Goal: Transaction & Acquisition: Purchase product/service

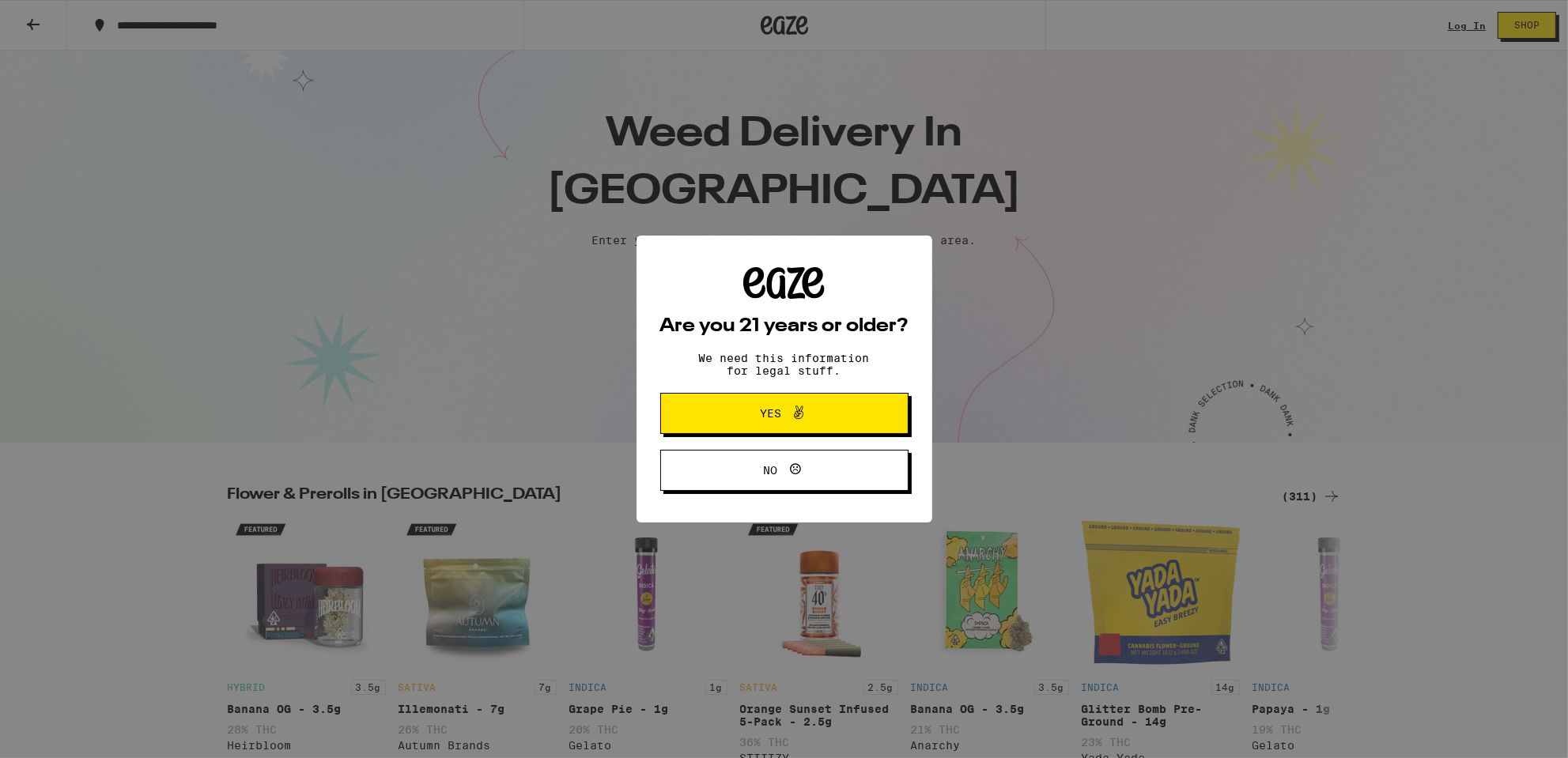
click at [775, 408] on span "Yes" at bounding box center [771, 413] width 21 height 11
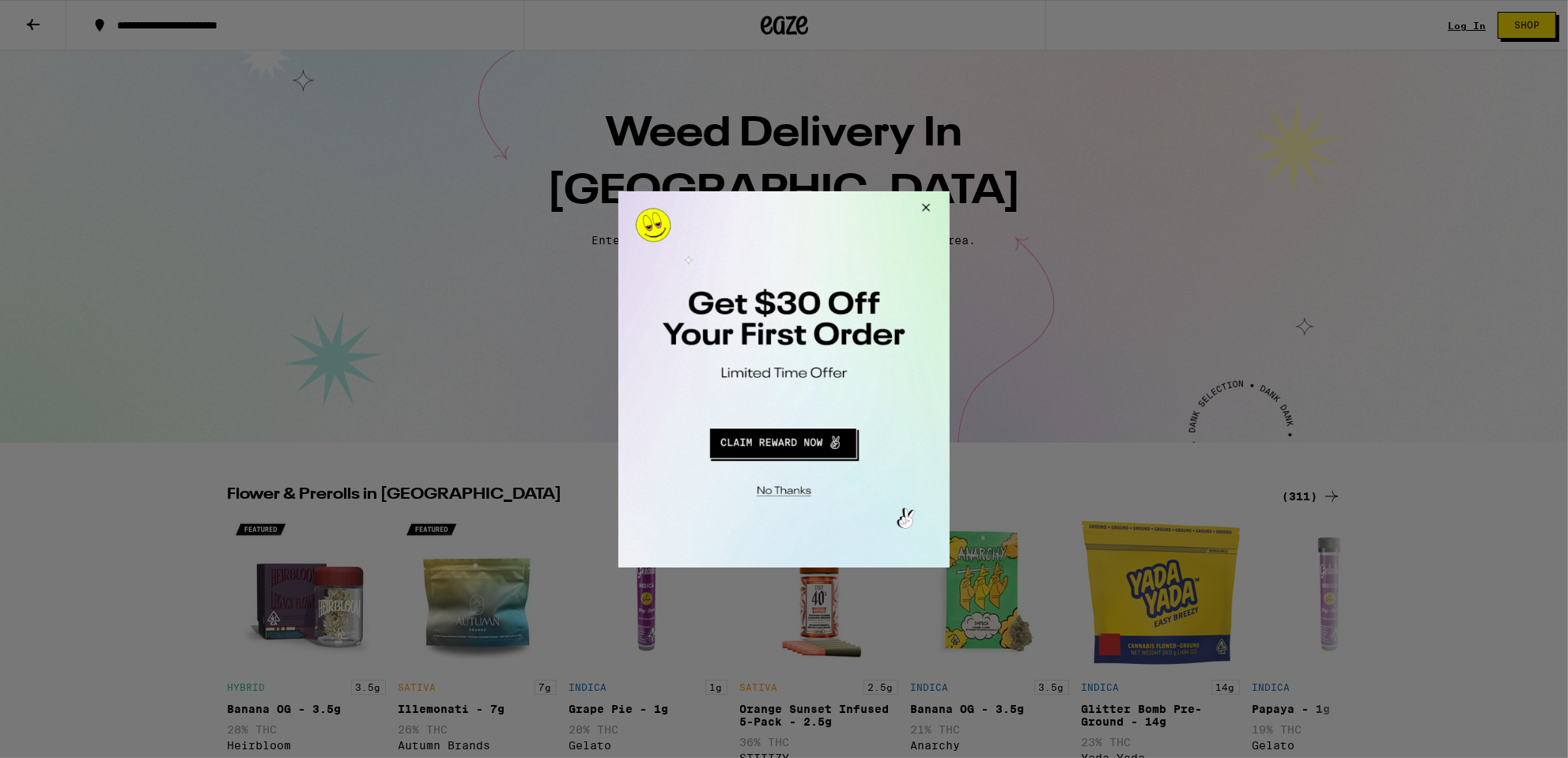
click at [929, 201] on button "Close Modal" at bounding box center [923, 209] width 43 height 38
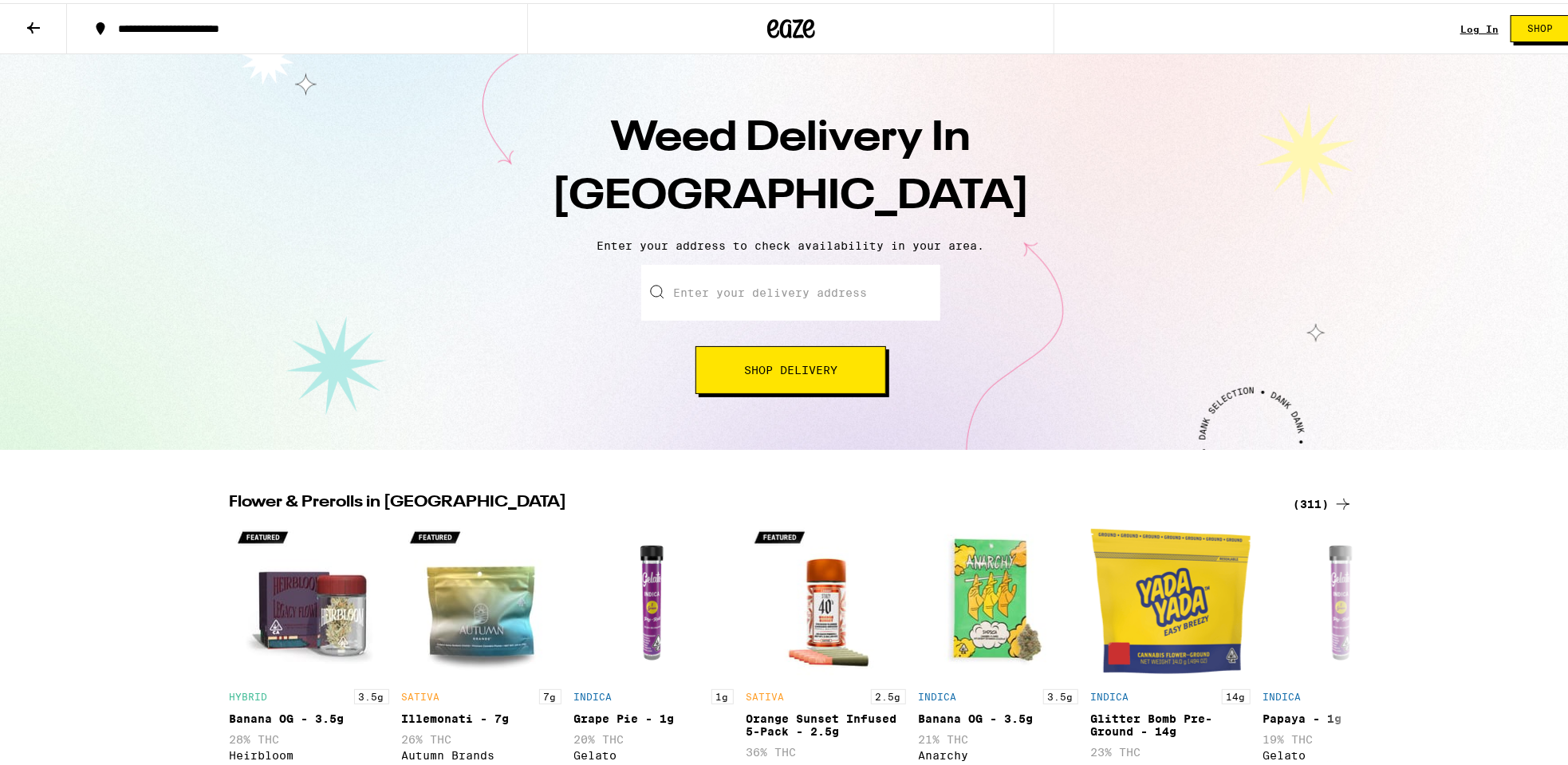
click at [1519, 34] on button "Shop" at bounding box center [1540, 25] width 59 height 27
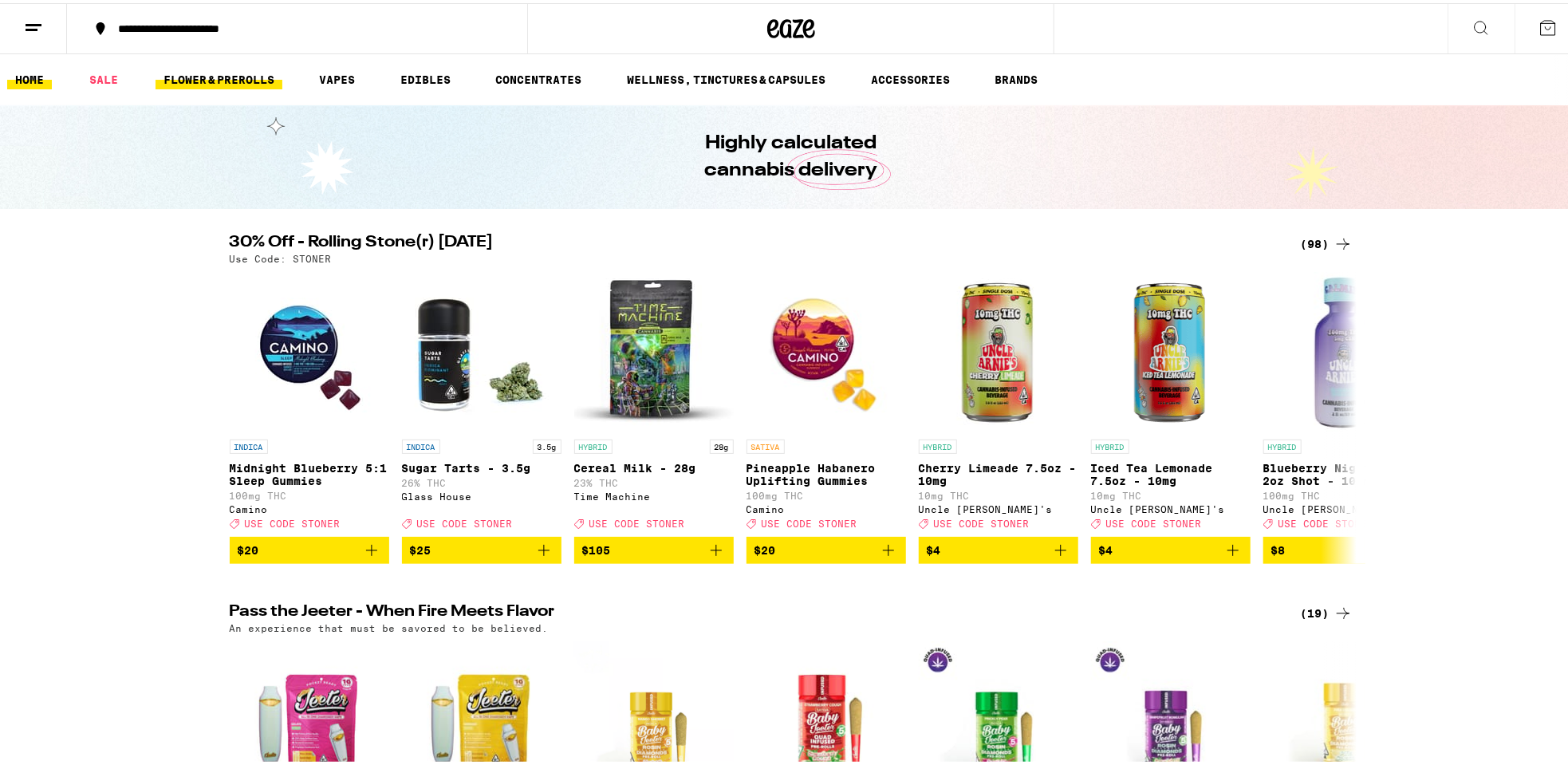
click at [231, 73] on link "FLOWER & PREROLLS" at bounding box center [219, 77] width 127 height 20
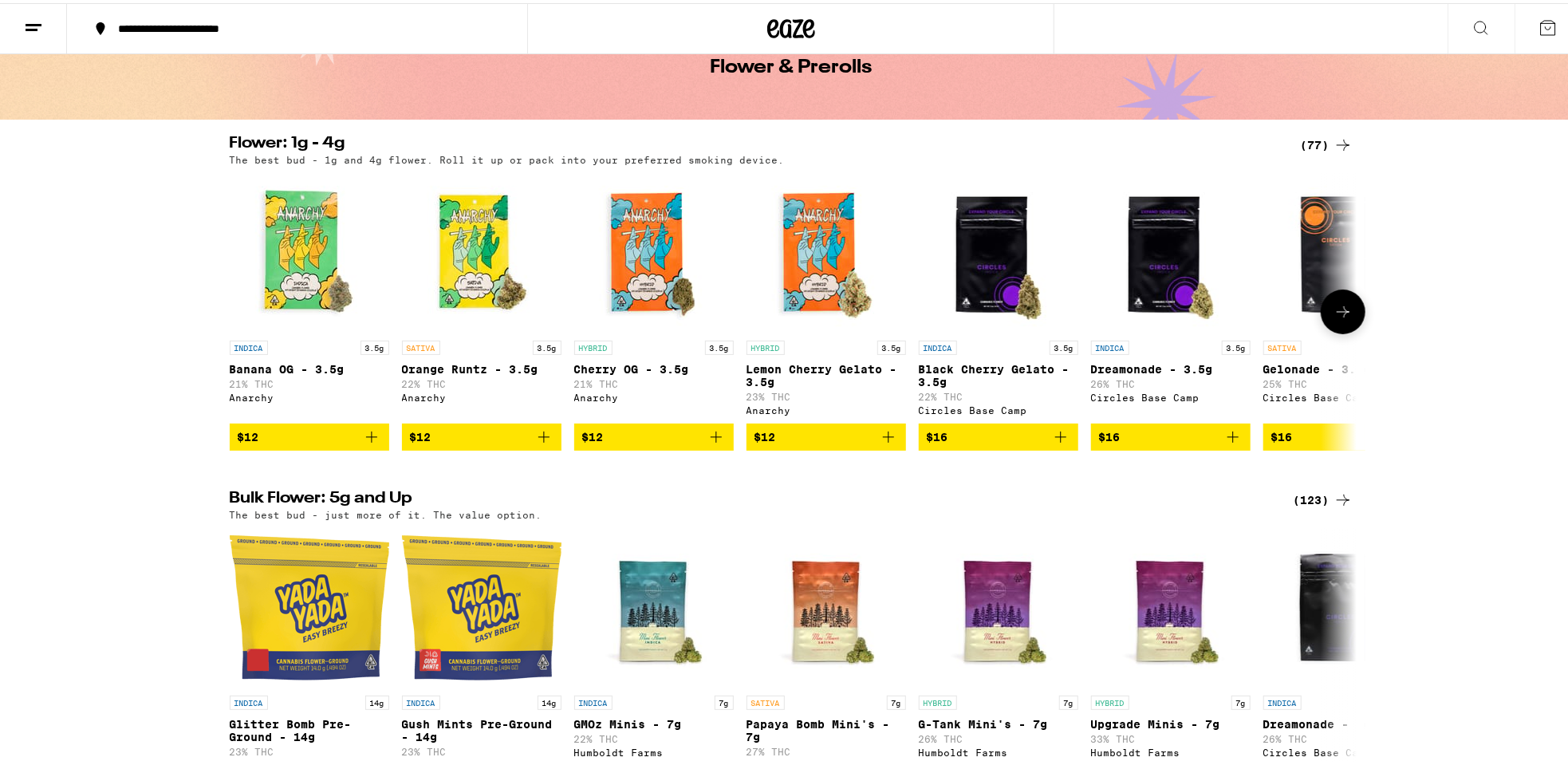
scroll to position [80, 0]
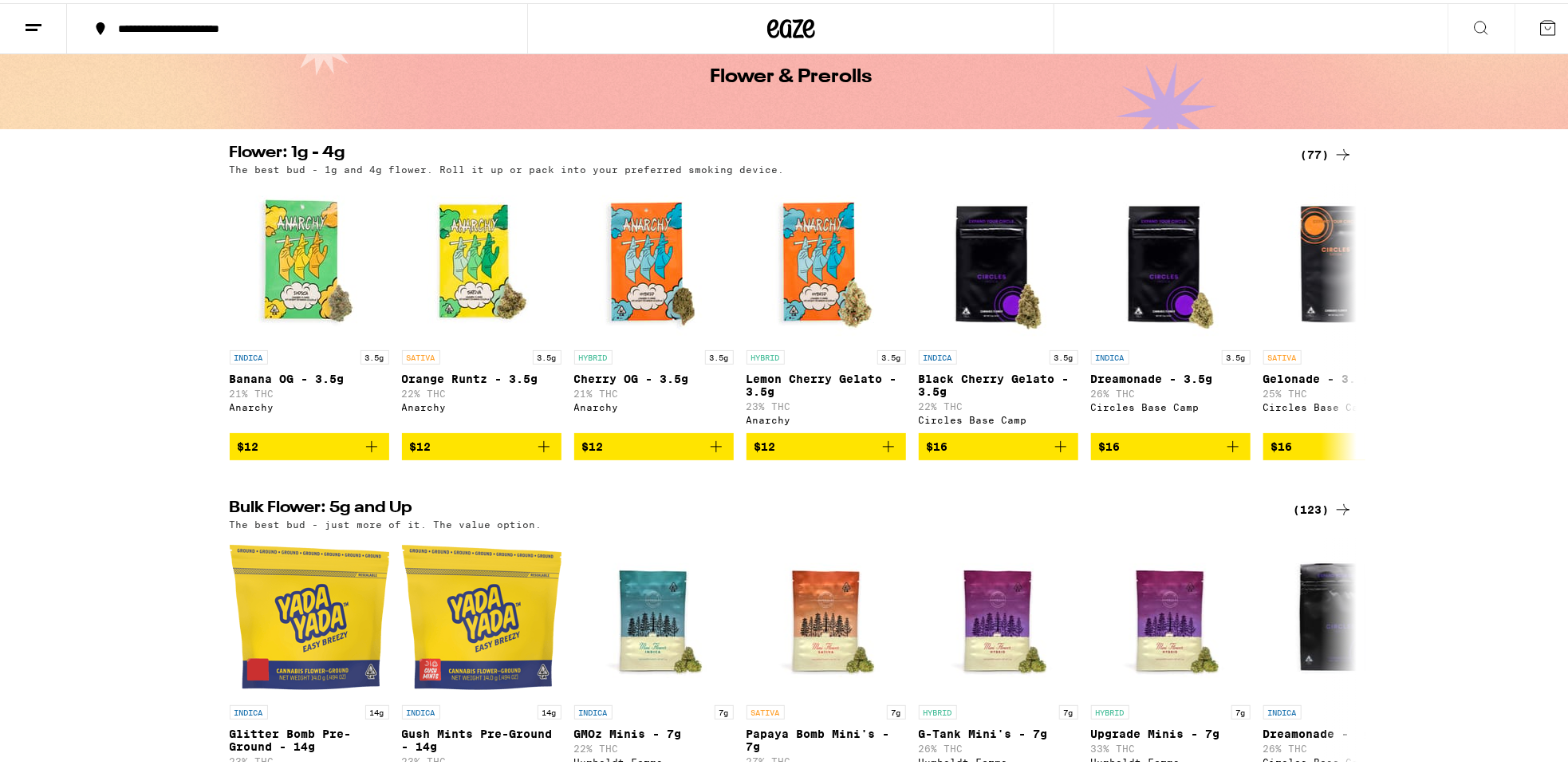
click at [137, 708] on div "Bulk Flower: 5g and Up (123) The best bud - just more of it. The value option. …" at bounding box center [790, 654] width 1582 height 315
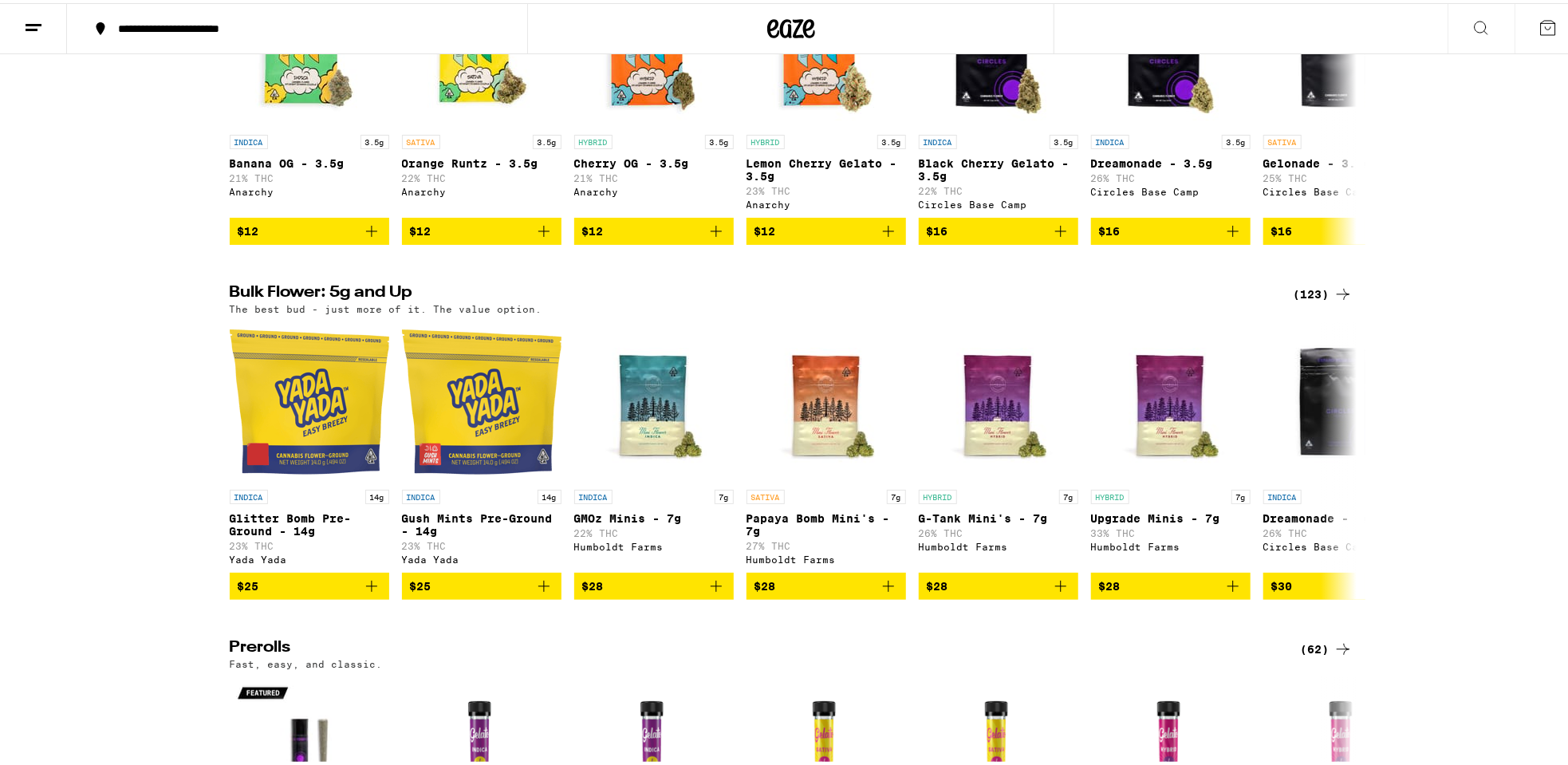
scroll to position [319, 0]
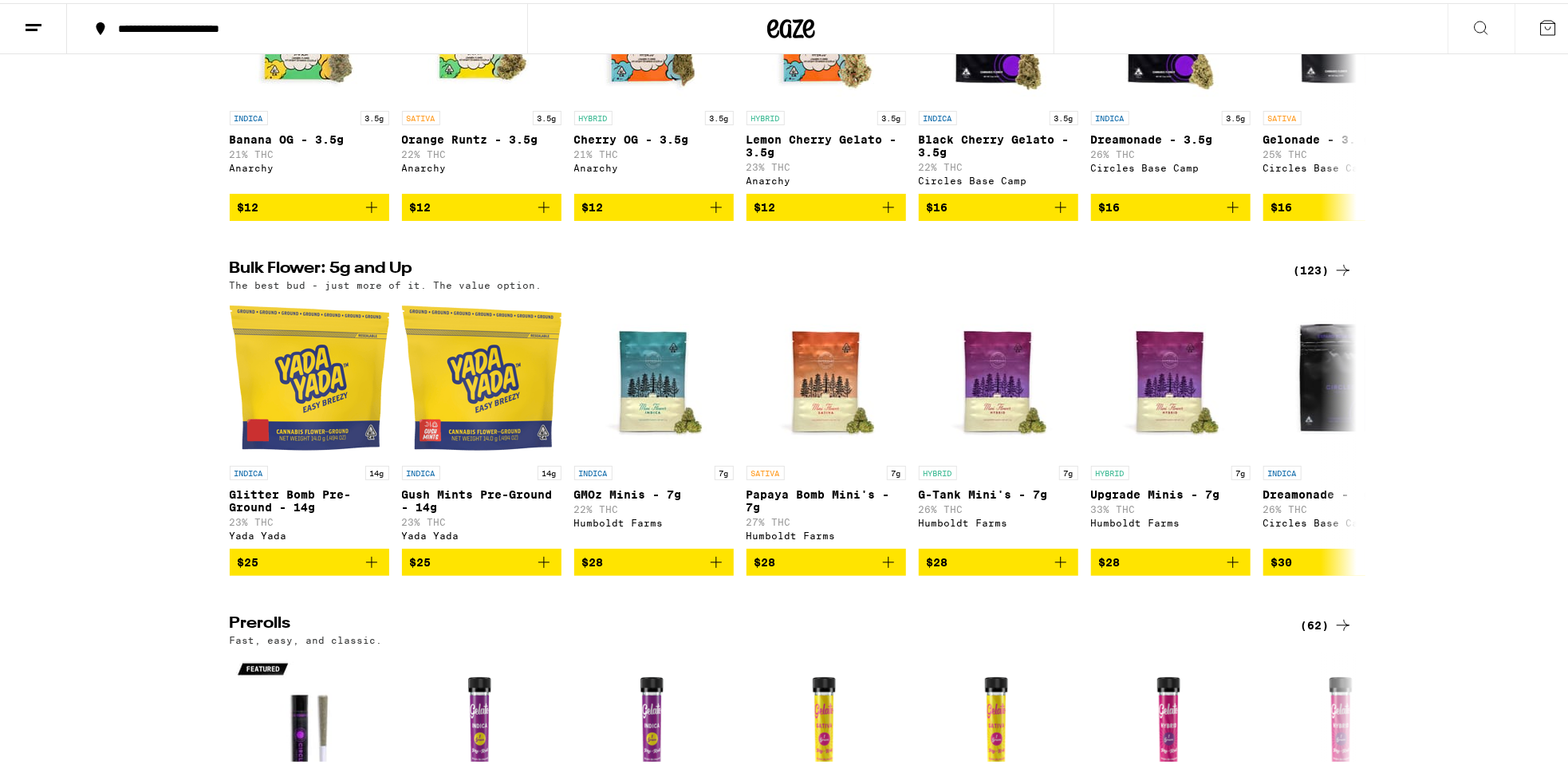
click at [56, 696] on div "Prerolls (62) Fast, easy, and classic. INDICA 1g Grape Ape - 1g 33% THC Circles…" at bounding box center [790, 770] width 1582 height 315
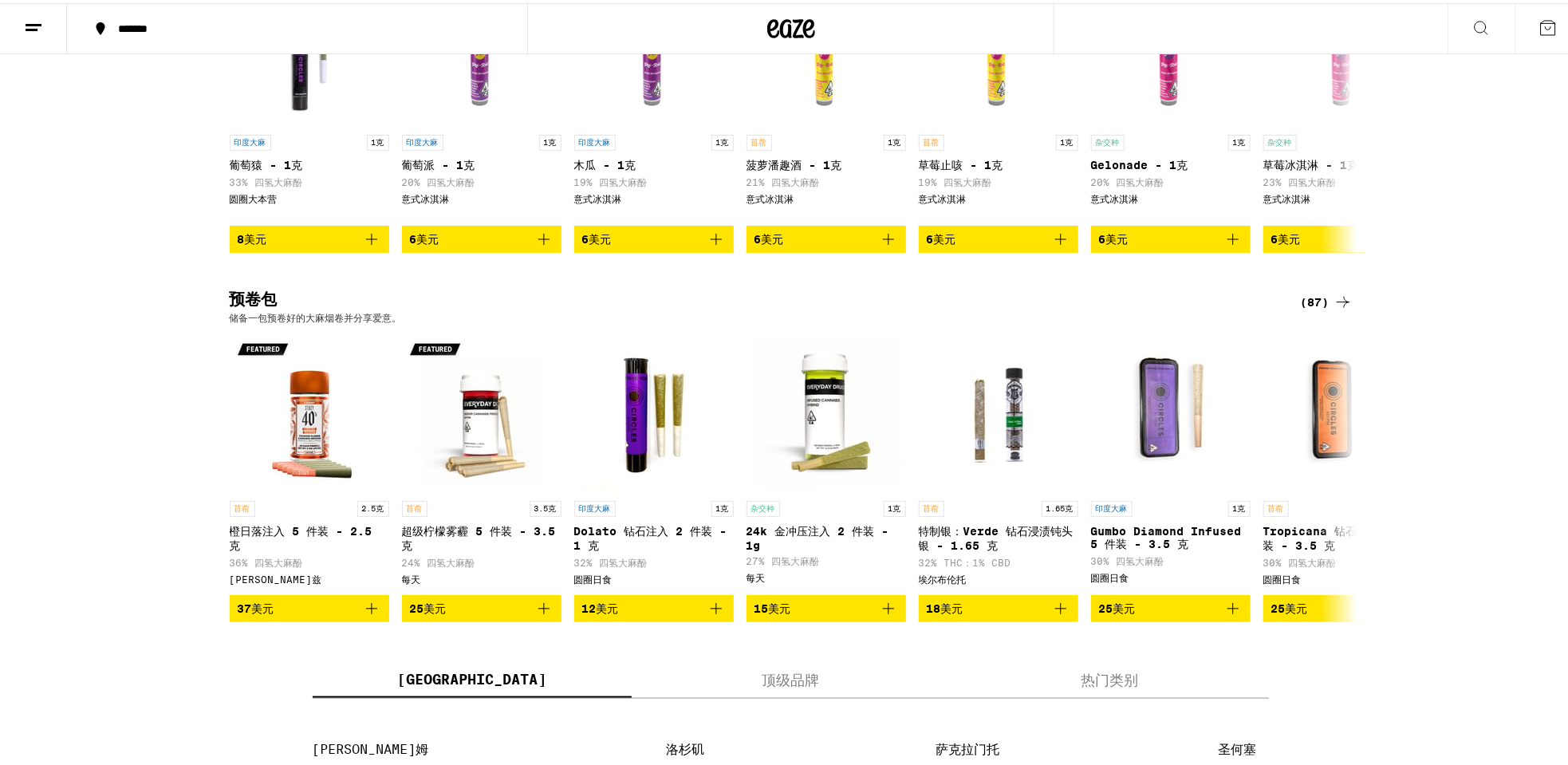
scroll to position [1037, 0]
